Goal: Transaction & Acquisition: Book appointment/travel/reservation

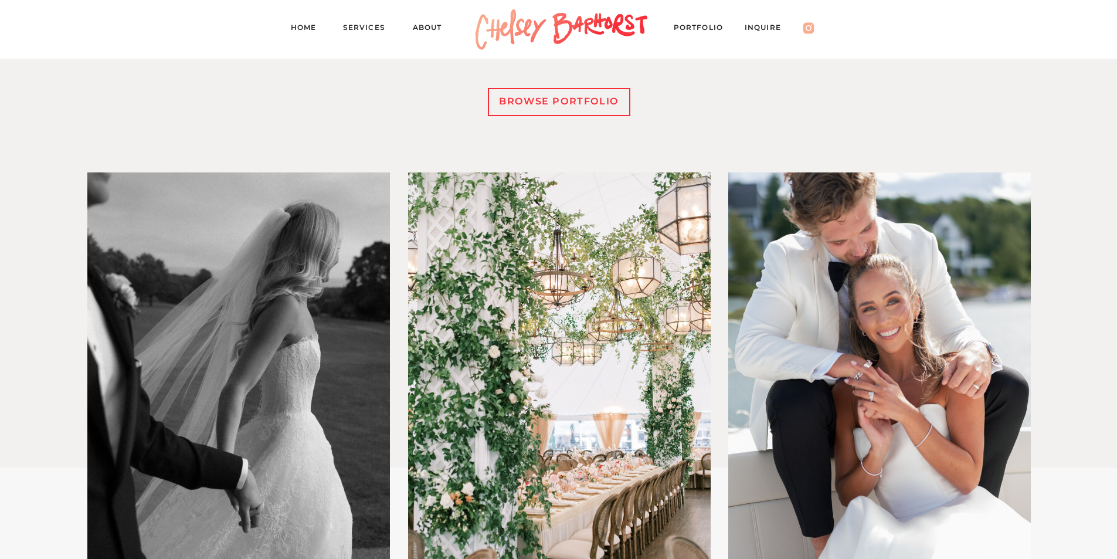
scroll to position [586, 0]
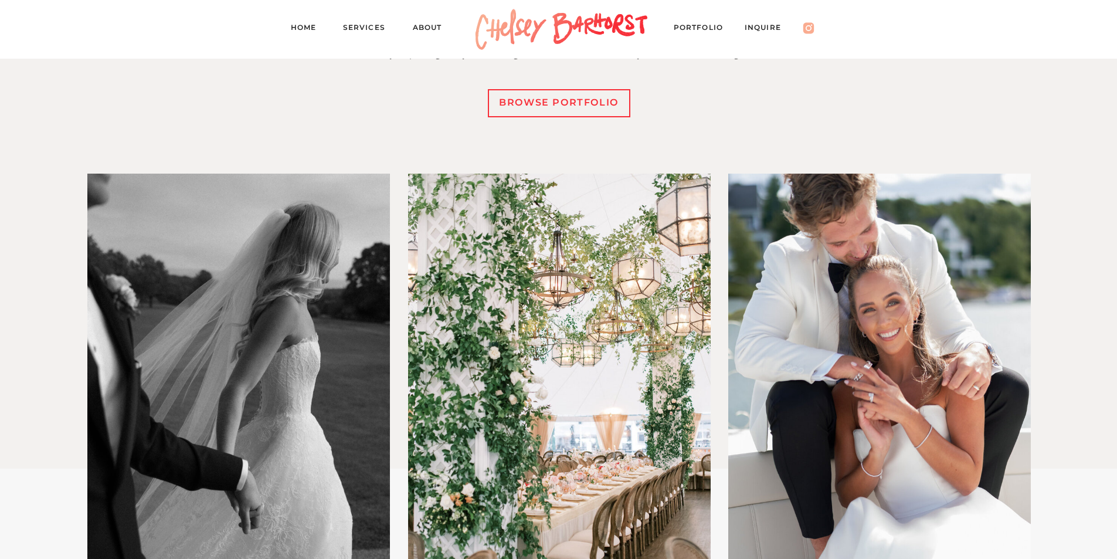
click at [548, 105] on div "browse portfolio" at bounding box center [559, 102] width 131 height 17
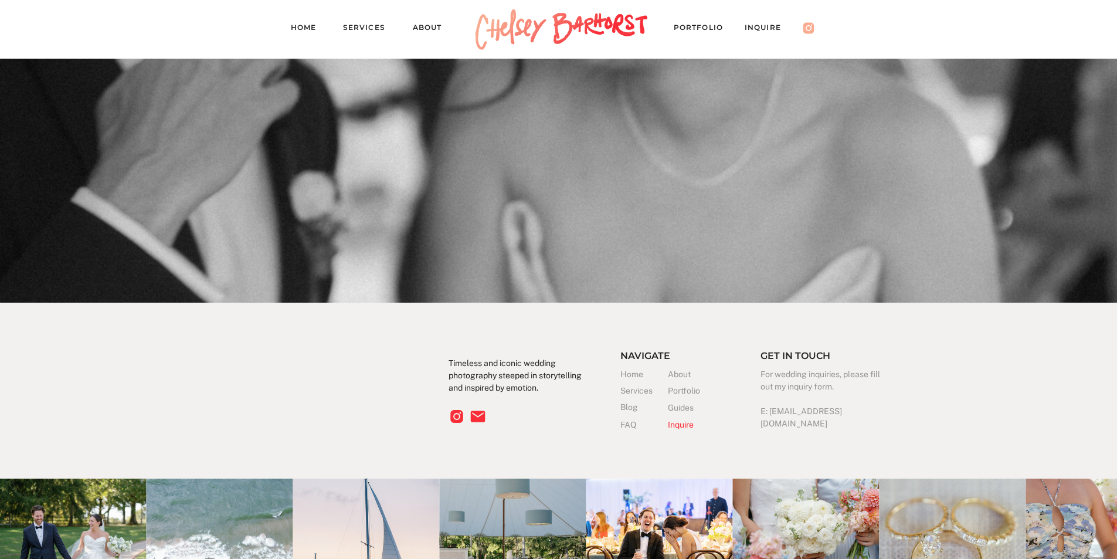
scroll to position [11976, 0]
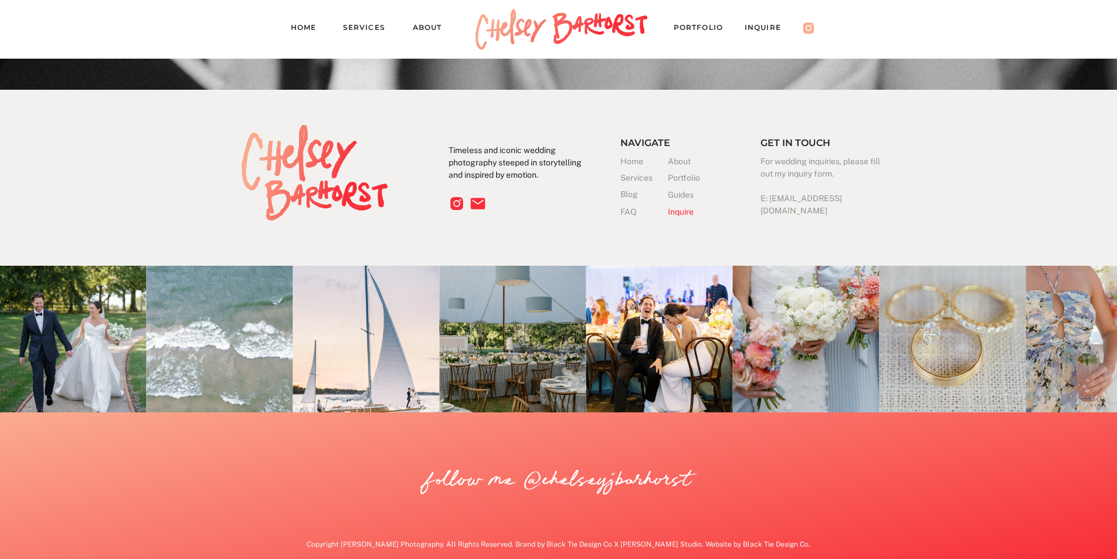
click at [651, 175] on h3 "Services" at bounding box center [643, 178] width 47 height 12
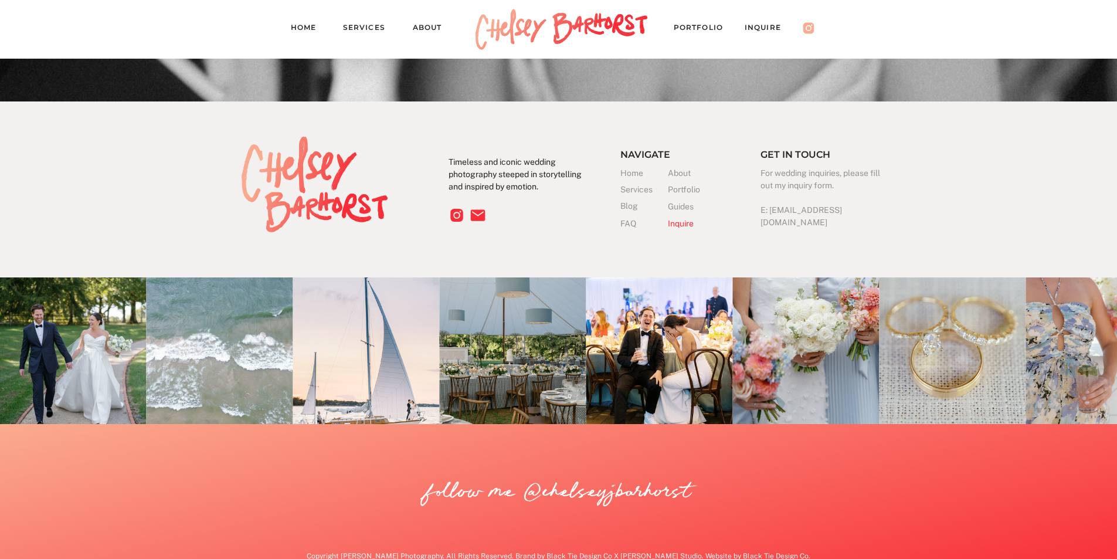
scroll to position [3328, 0]
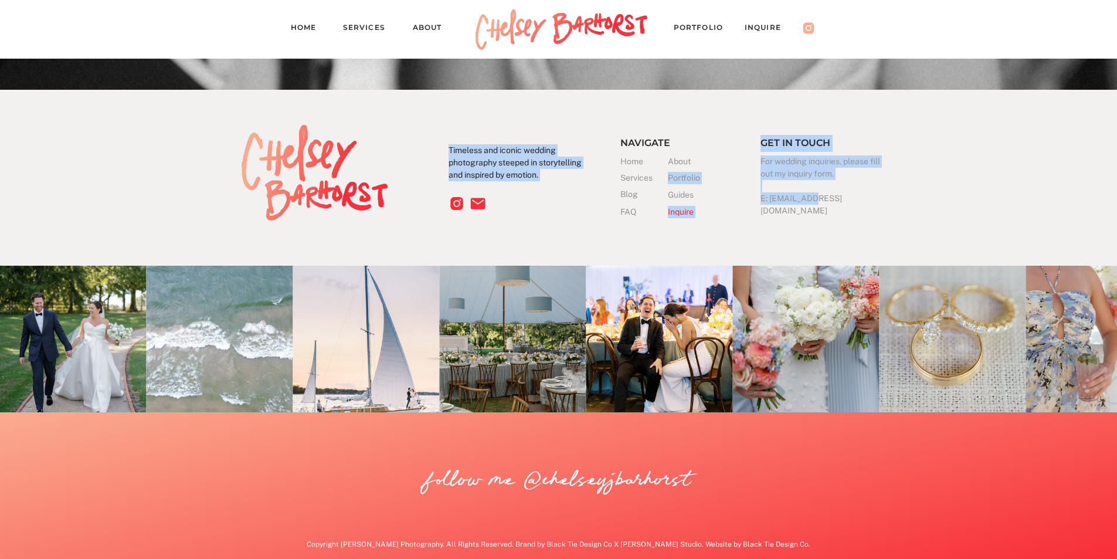
drag, startPoint x: 895, startPoint y: 206, endPoint x: 813, endPoint y: 200, distance: 82.3
click at [867, 168] on h3 "For wedding inquiries, please fill out my inquiry form. E: [EMAIL_ADDRESS][DOMA…" at bounding box center [822, 182] width 124 height 55
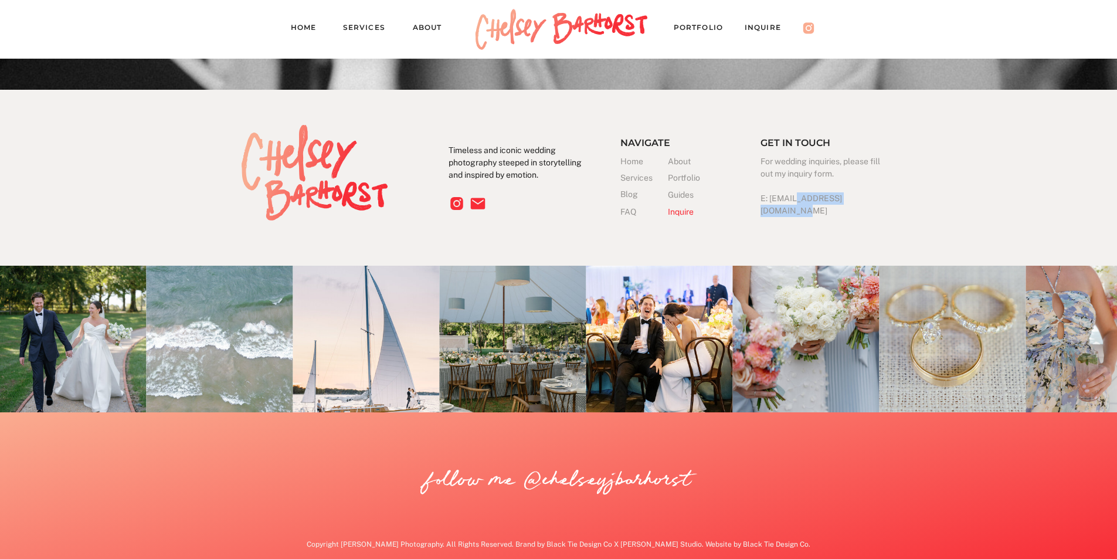
drag, startPoint x: 879, startPoint y: 196, endPoint x: 794, endPoint y: 198, distance: 85.0
click at [794, 198] on h3 "For wedding inquiries, please fill out my inquiry form. E: [EMAIL_ADDRESS][DOMA…" at bounding box center [822, 182] width 124 height 55
copy h3 "[DOMAIN_NAME]"
